Goal: Task Accomplishment & Management: Use online tool/utility

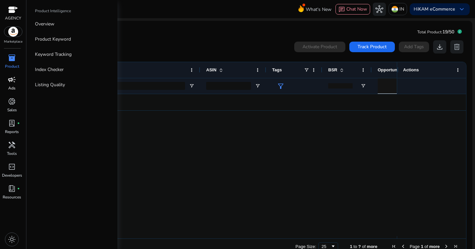
click at [11, 81] on span "campaign" at bounding box center [12, 80] width 8 height 8
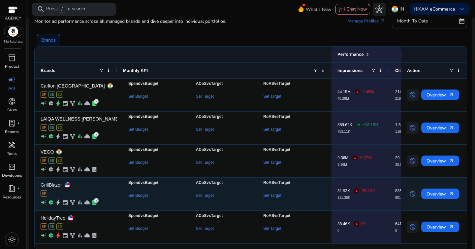
scroll to position [33, 0]
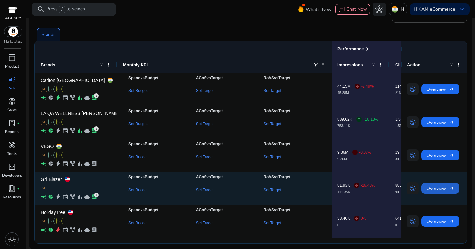
click at [450, 188] on span "arrow_outward" at bounding box center [451, 187] width 5 height 5
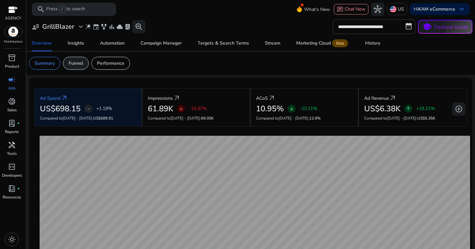
click at [75, 59] on div "Funnel" at bounding box center [76, 63] width 26 height 13
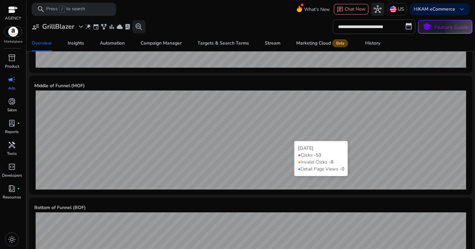
scroll to position [255, 0]
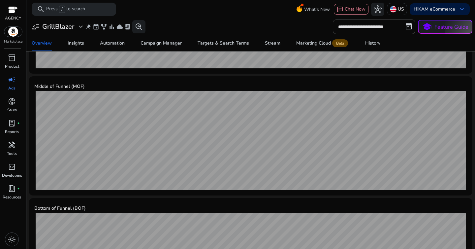
click at [242, 189] on mat-card "Middle of Funnel (MOF) [DATE] ● Clicks - 53 ● Invalid Clicks - 8 ● Detail Page …" at bounding box center [251, 135] width 444 height 119
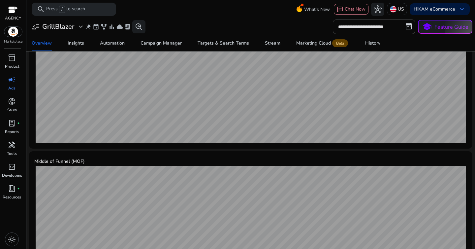
scroll to position [323, 0]
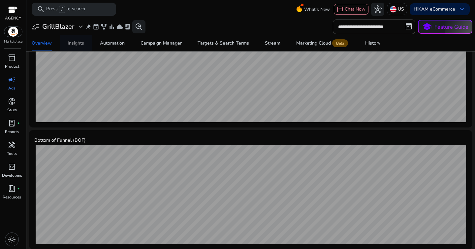
click at [71, 45] on div "Insights" at bounding box center [76, 43] width 17 height 5
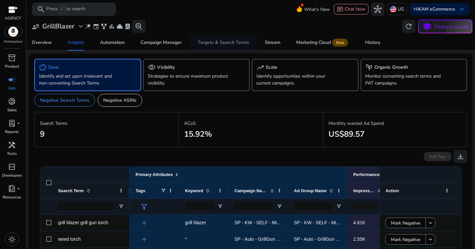
click at [202, 40] on div "Targets & Search Terms" at bounding box center [223, 42] width 51 height 5
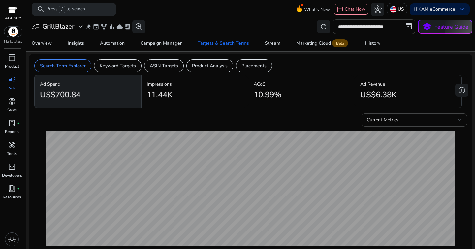
click at [366, 24] on input "**********" at bounding box center [374, 26] width 83 height 15
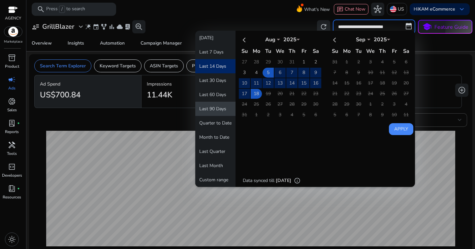
click at [215, 107] on button "Last 90 Days" at bounding box center [215, 109] width 40 height 14
type input "**********"
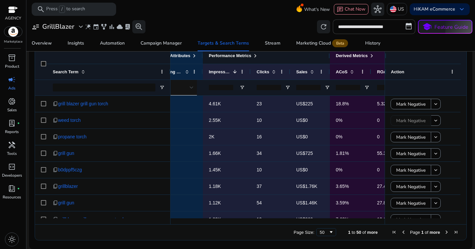
click at [258, 57] on span at bounding box center [255, 55] width 5 height 5
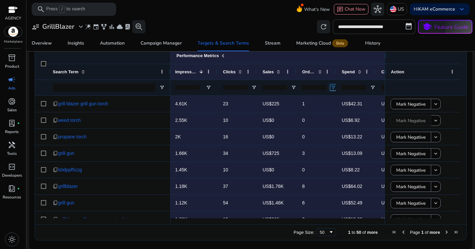
click at [334, 85] on span "Open Filter Menu" at bounding box center [333, 87] width 5 height 5
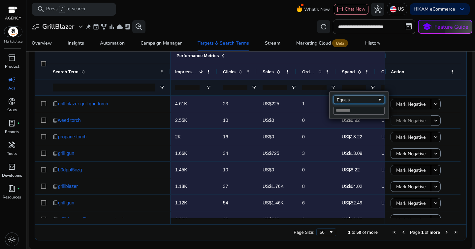
click at [342, 96] on div "Equals" at bounding box center [359, 100] width 51 height 8
click at [356, 115] on div "Greater than" at bounding box center [359, 105] width 59 height 27
click at [354, 112] on input "Filter Value" at bounding box center [359, 111] width 51 height 8
type input "*"
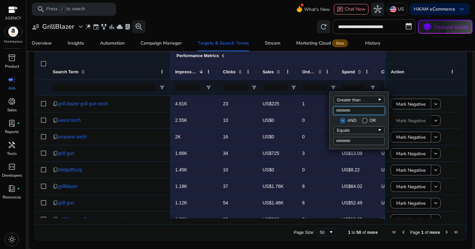
type input "*"
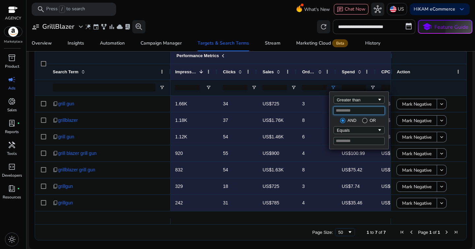
type input "*"
click at [349, 100] on div "Greater than" at bounding box center [357, 99] width 40 height 5
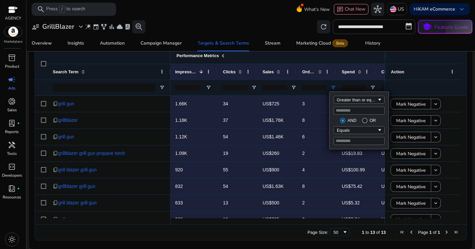
click at [281, 57] on div "Performance Metrics" at bounding box center [292, 55] width 234 height 9
